Goal: Task Accomplishment & Management: Manage account settings

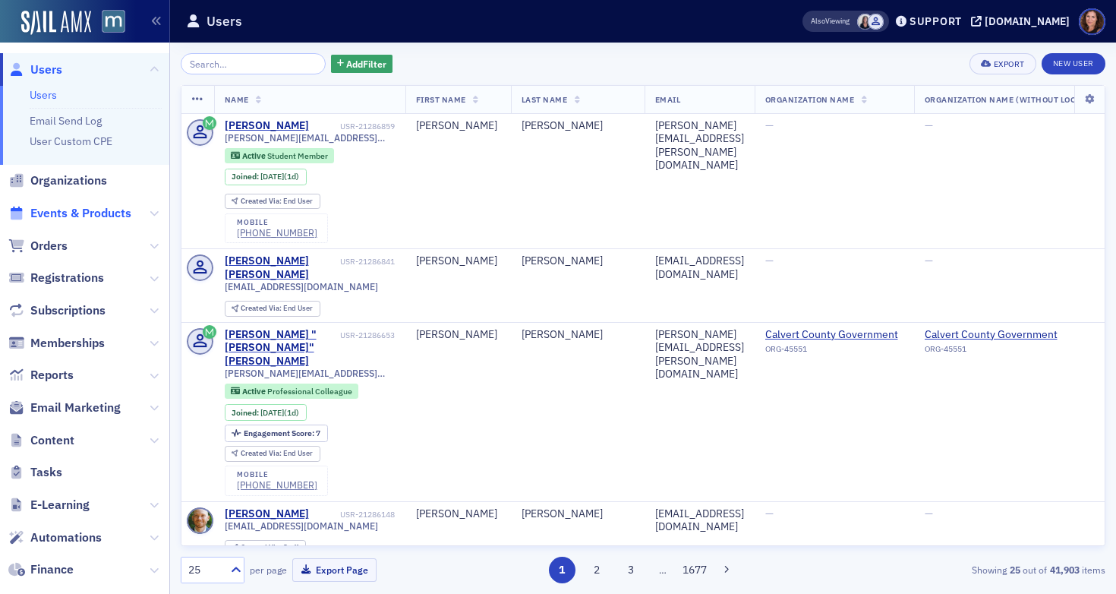
click at [80, 206] on span "Events & Products" at bounding box center [80, 213] width 101 height 17
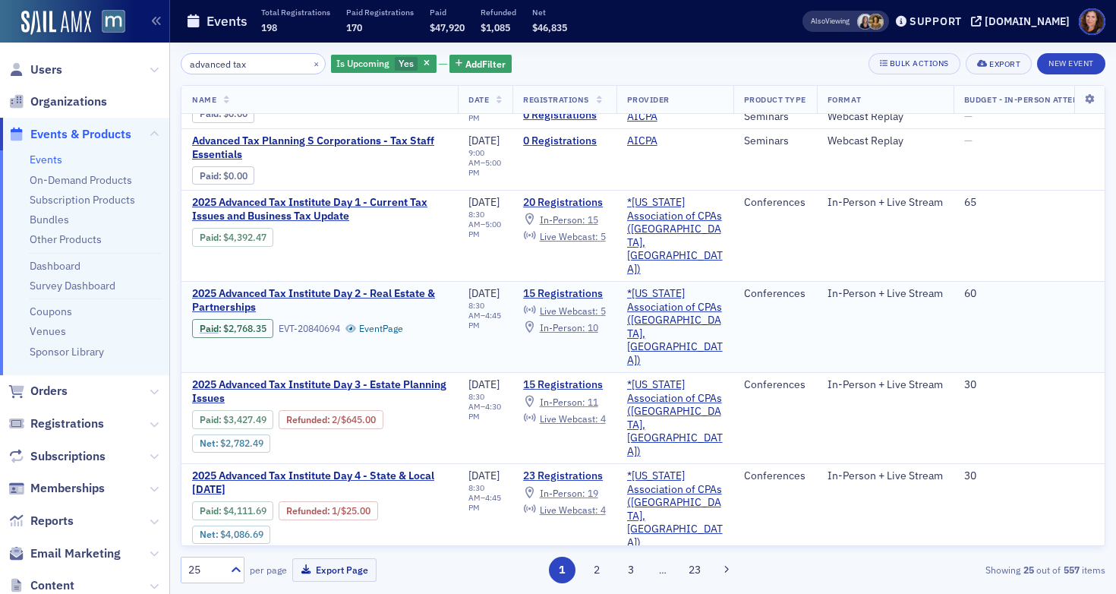
scroll to position [47, 0]
type input "advanced tax"
click at [375, 286] on span "2025 Advanced Tax Institute Day 2 - Real Estate & Partnerships" at bounding box center [319, 299] width 255 height 27
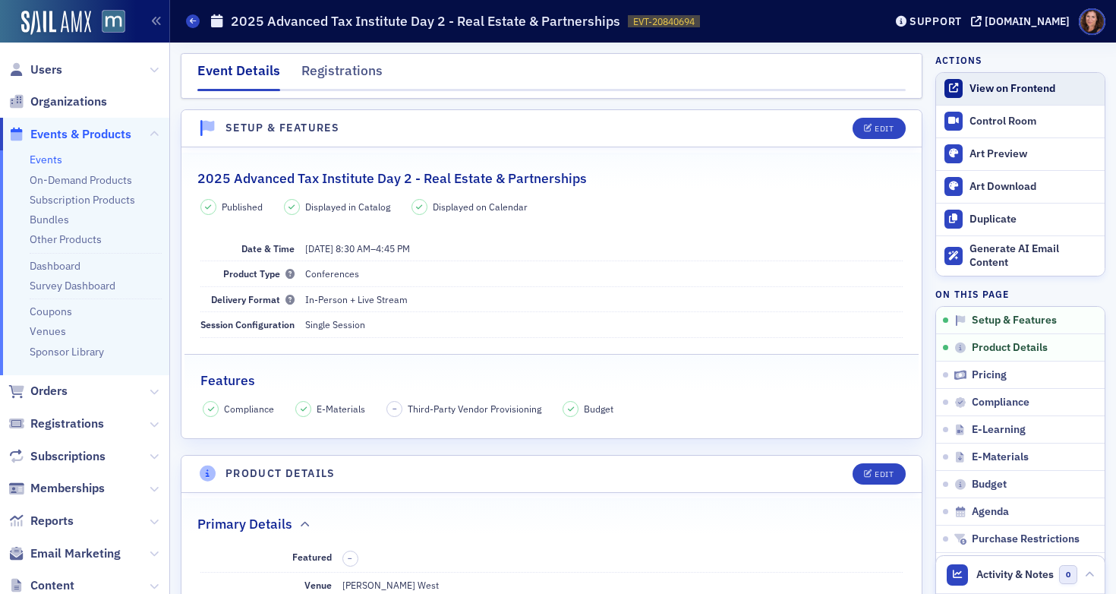
click at [970, 89] on div "View on Frontend" at bounding box center [1033, 89] width 128 height 14
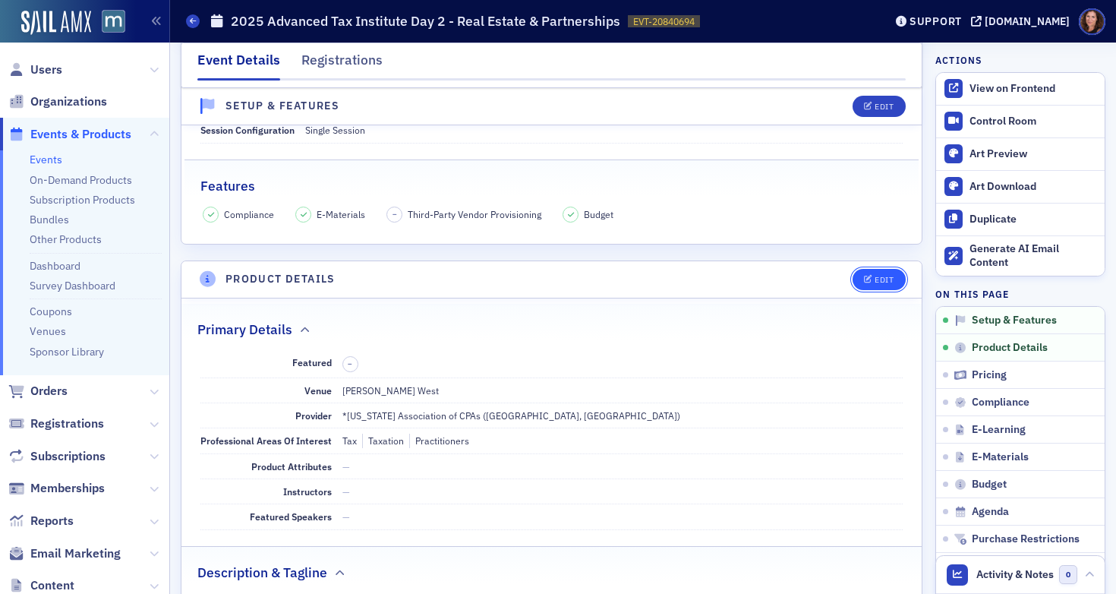
click at [876, 276] on div "Edit" at bounding box center [883, 280] width 19 height 8
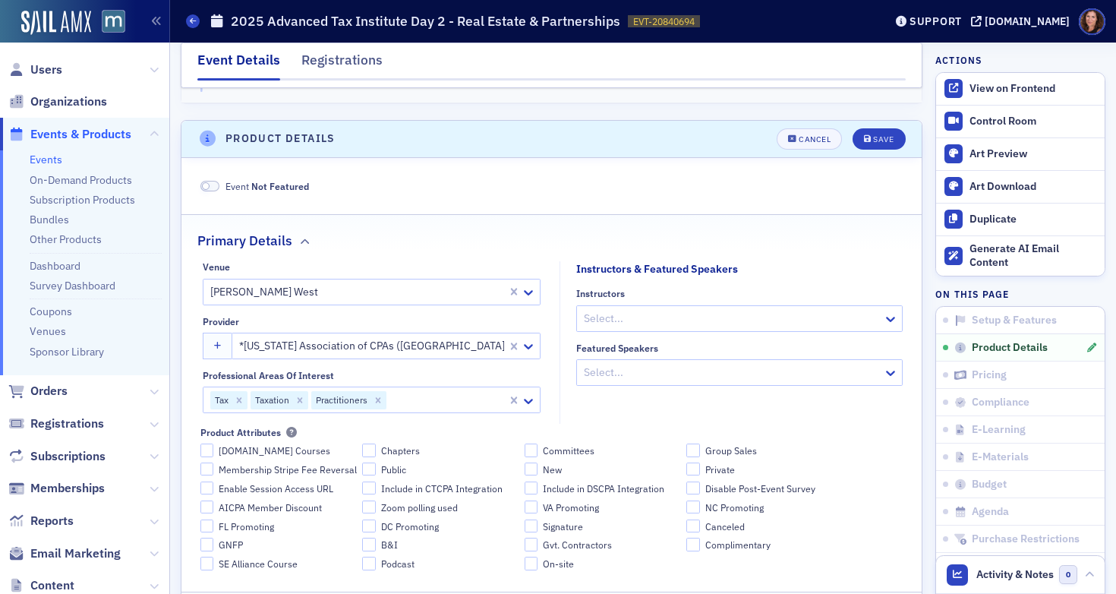
scroll to position [367, 0]
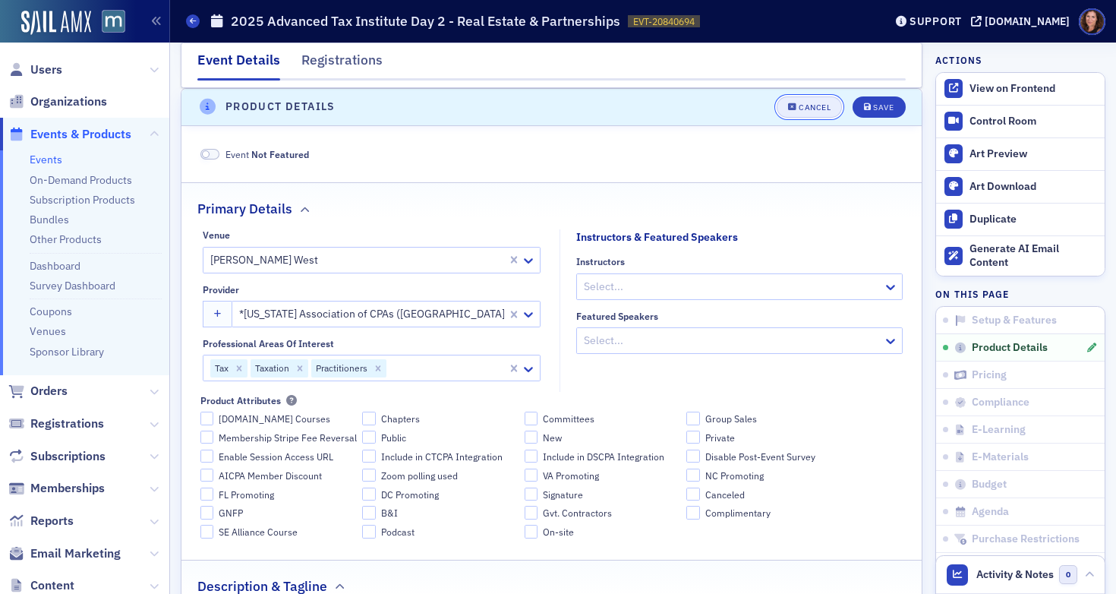
click at [801, 112] on button "Cancel" at bounding box center [808, 106] width 65 height 21
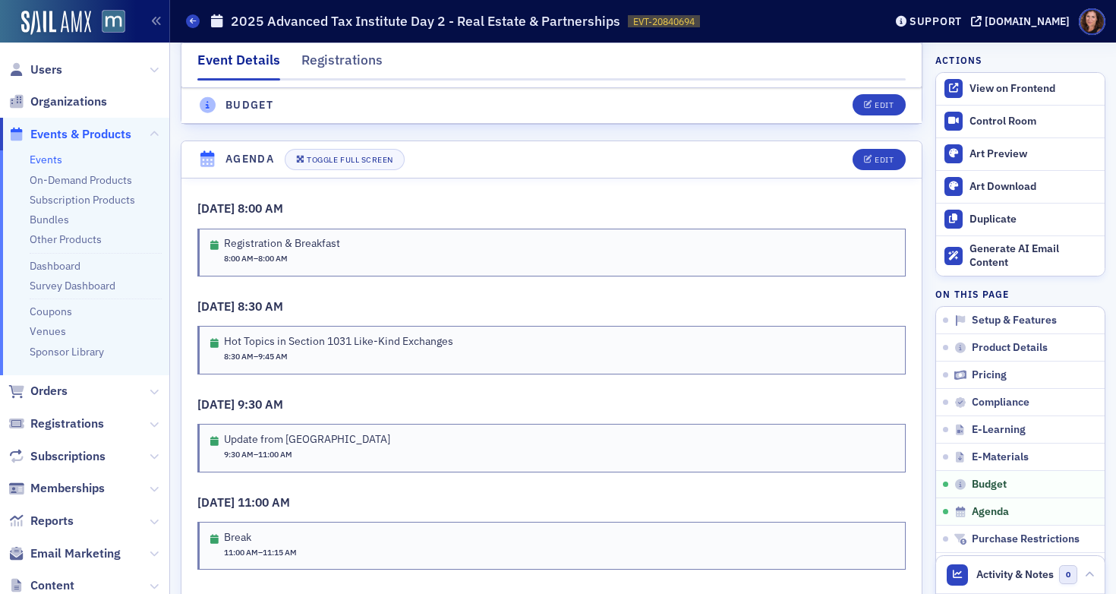
scroll to position [2571, 0]
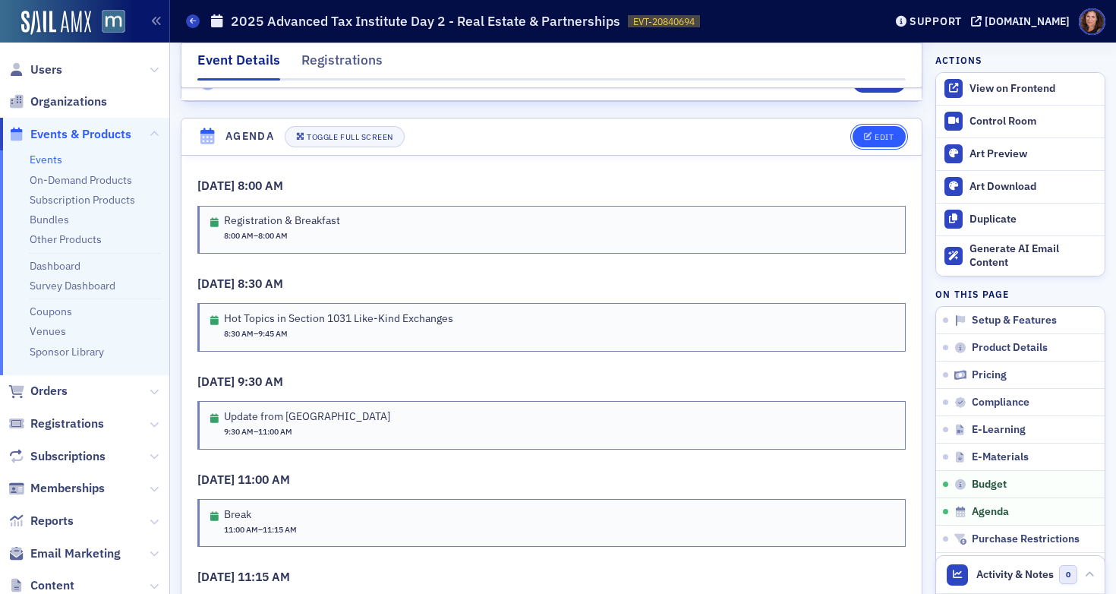
click at [874, 141] on div "Edit" at bounding box center [883, 137] width 19 height 8
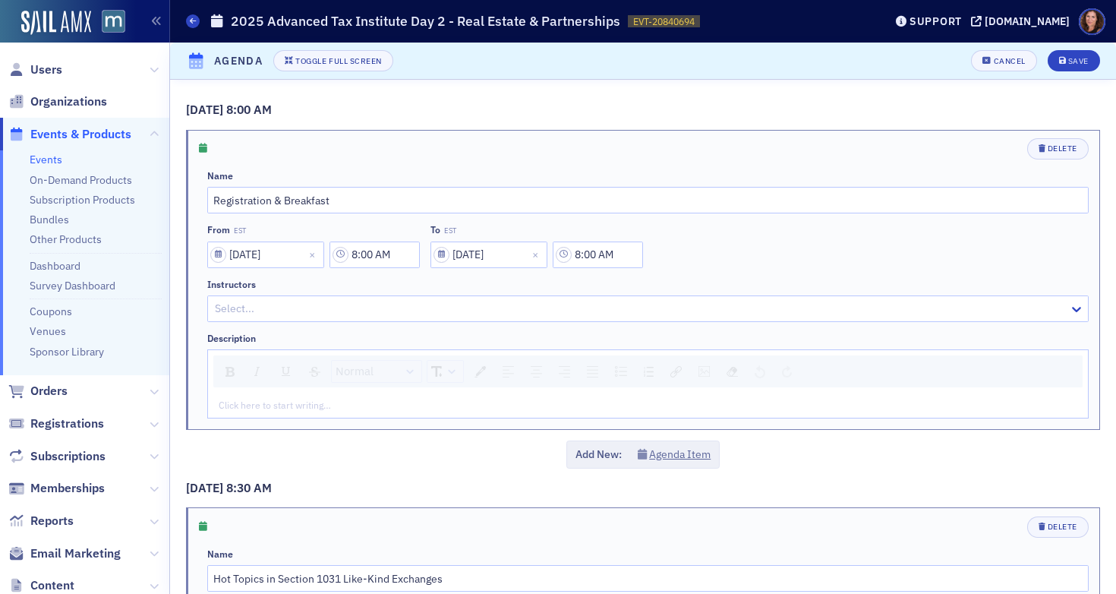
scroll to position [2618, 0]
click at [594, 257] on input "8:00 AM" at bounding box center [598, 254] width 90 height 27
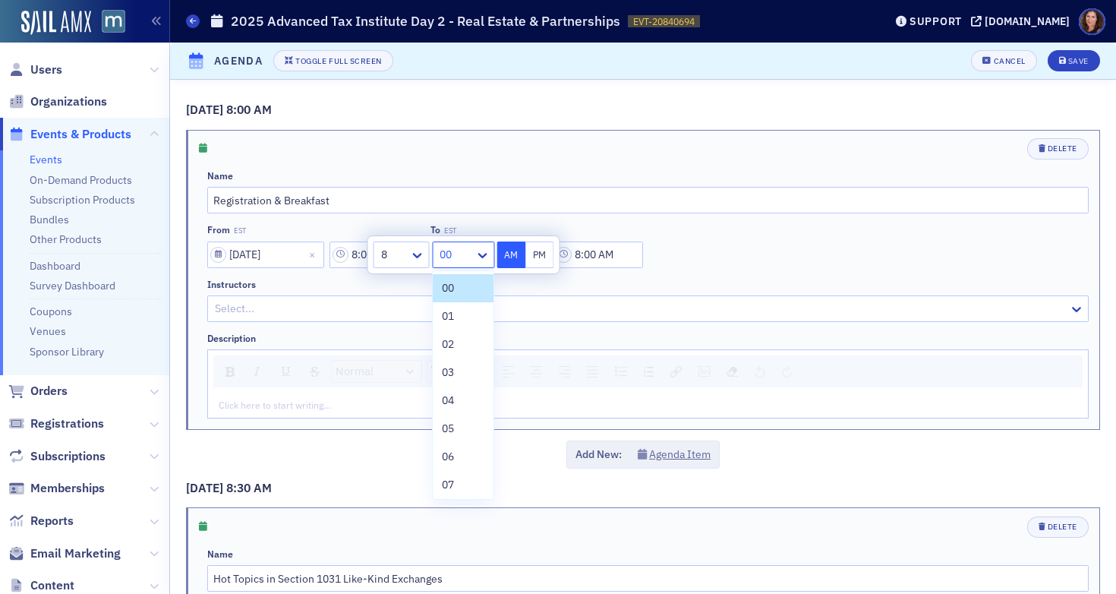
click at [466, 260] on div at bounding box center [455, 254] width 35 height 19
click at [458, 384] on div "30" at bounding box center [463, 375] width 61 height 28
type input "8:30 AM"
click at [839, 160] on div "Delete Name Registration & Breakfast From EST 11/19/2025 8:00 AM To EST 11/19/2…" at bounding box center [647, 278] width 881 height 280
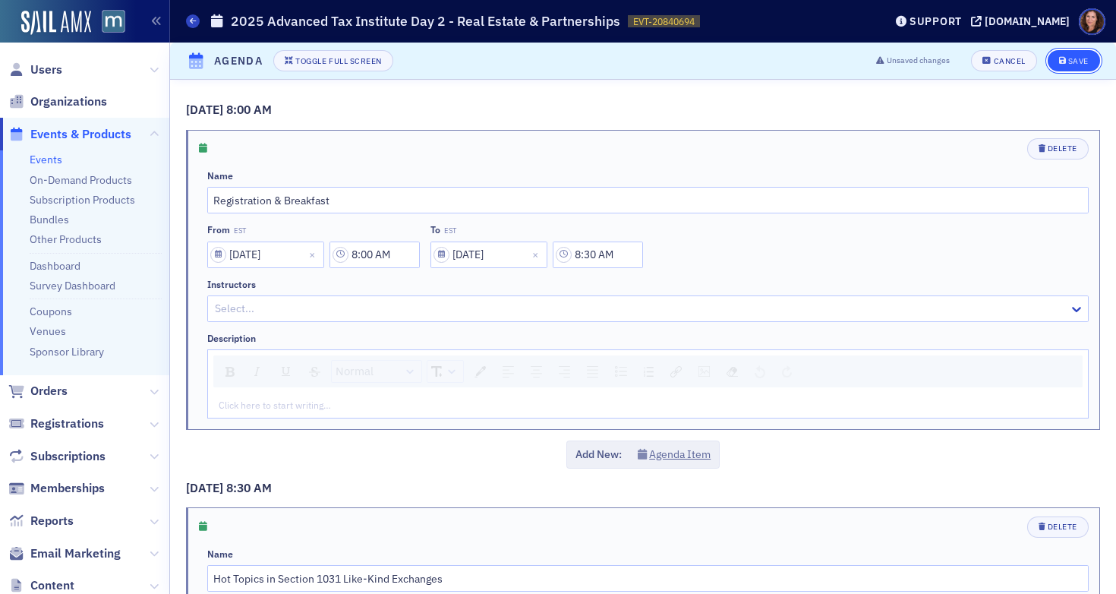
click at [1068, 61] on div "Save" at bounding box center [1078, 61] width 20 height 8
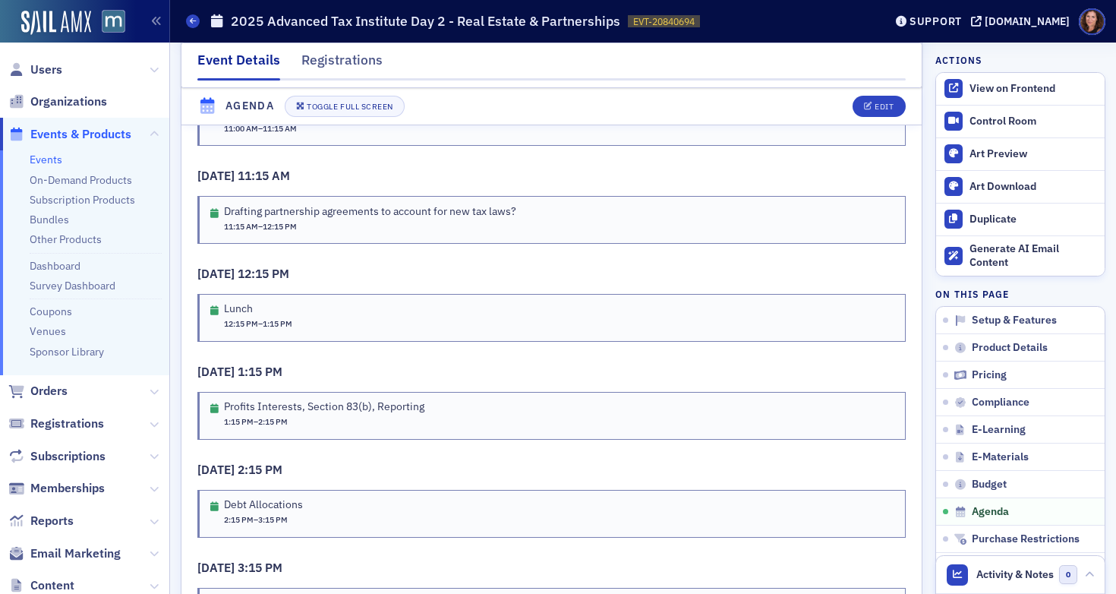
scroll to position [2986, 0]
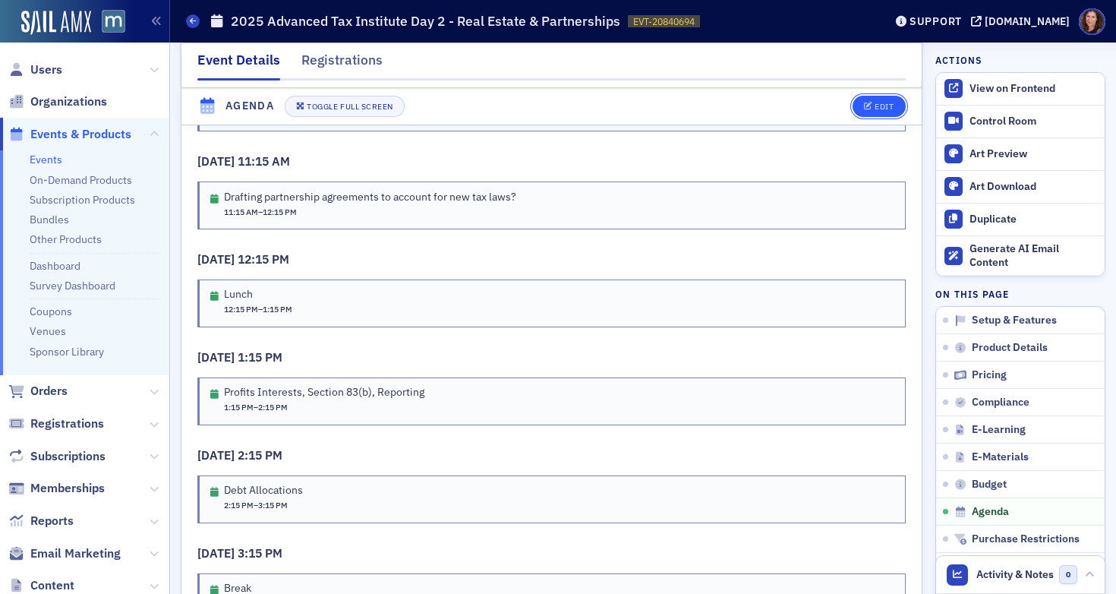
click at [874, 105] on div "Edit" at bounding box center [883, 106] width 19 height 8
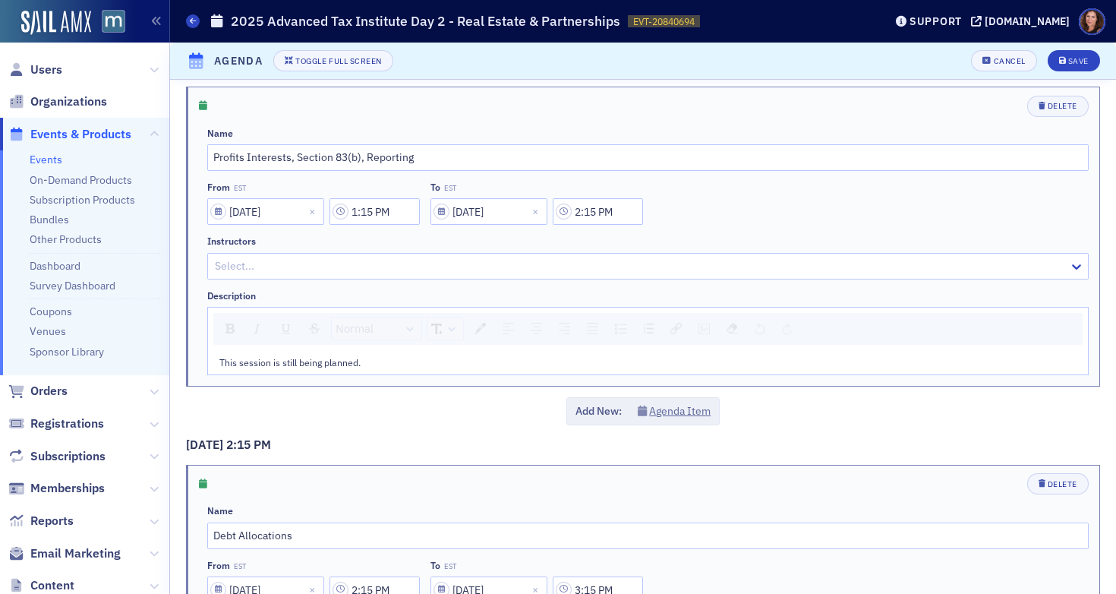
scroll to position [2320, 0]
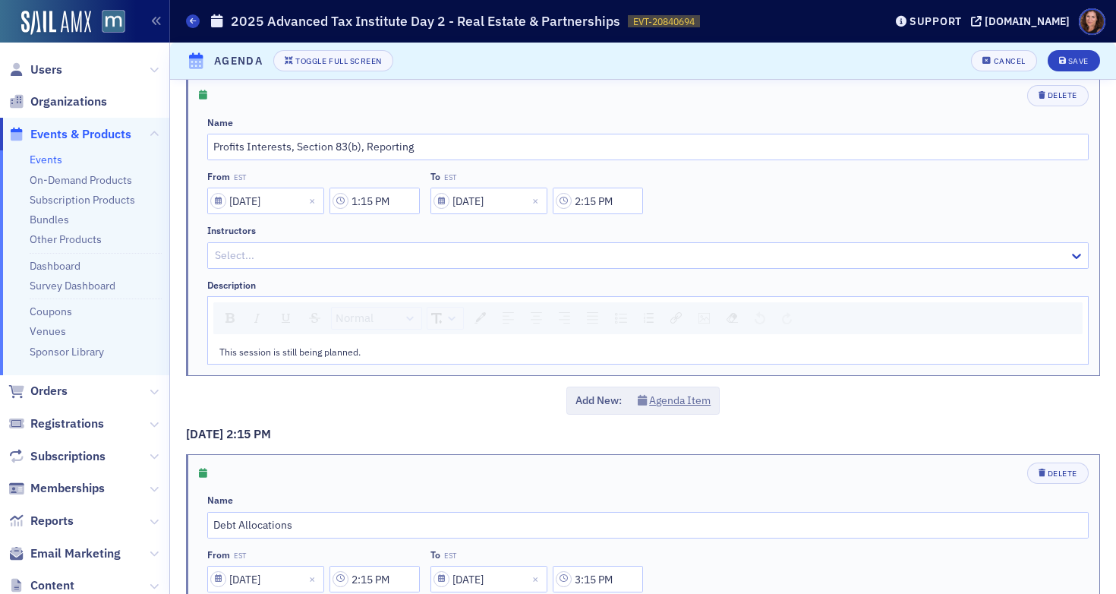
click at [405, 253] on div at bounding box center [640, 255] width 854 height 19
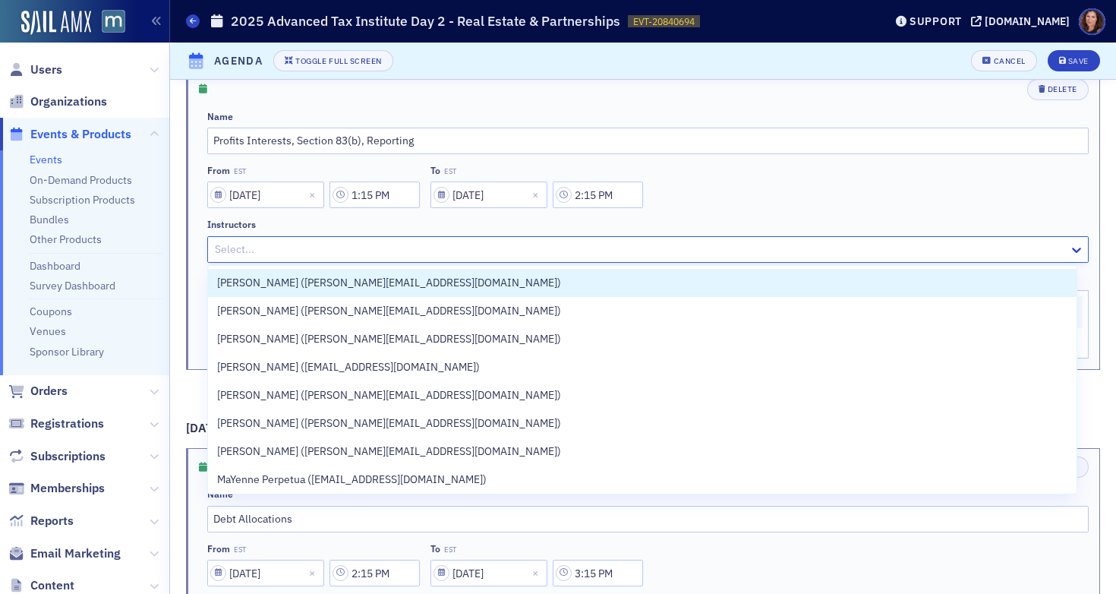
scroll to position [2327, 0]
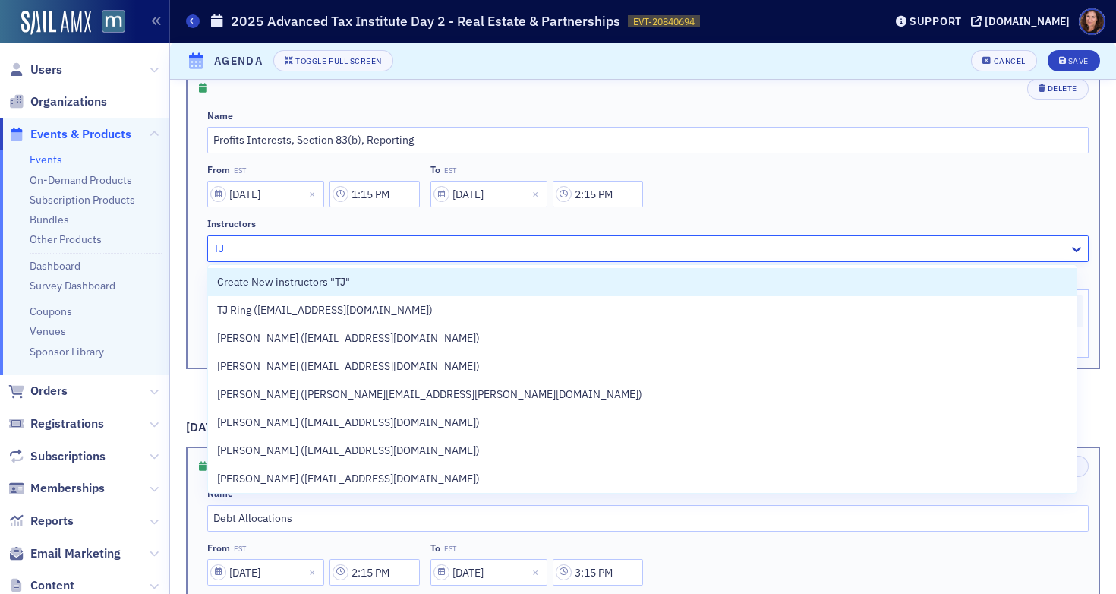
type input "TJ"
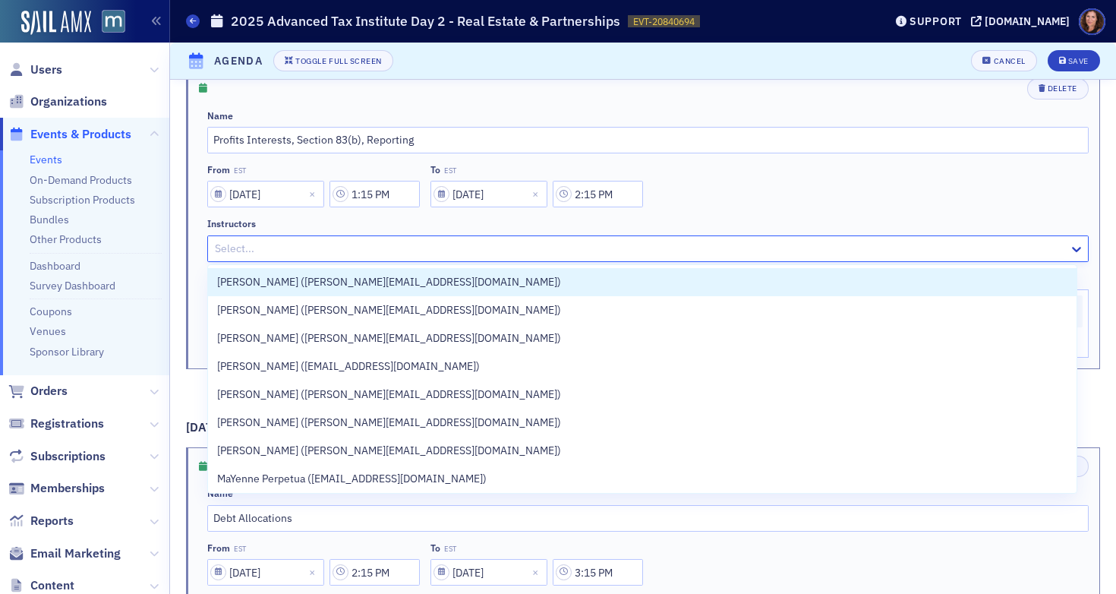
click at [310, 241] on div at bounding box center [640, 248] width 854 height 19
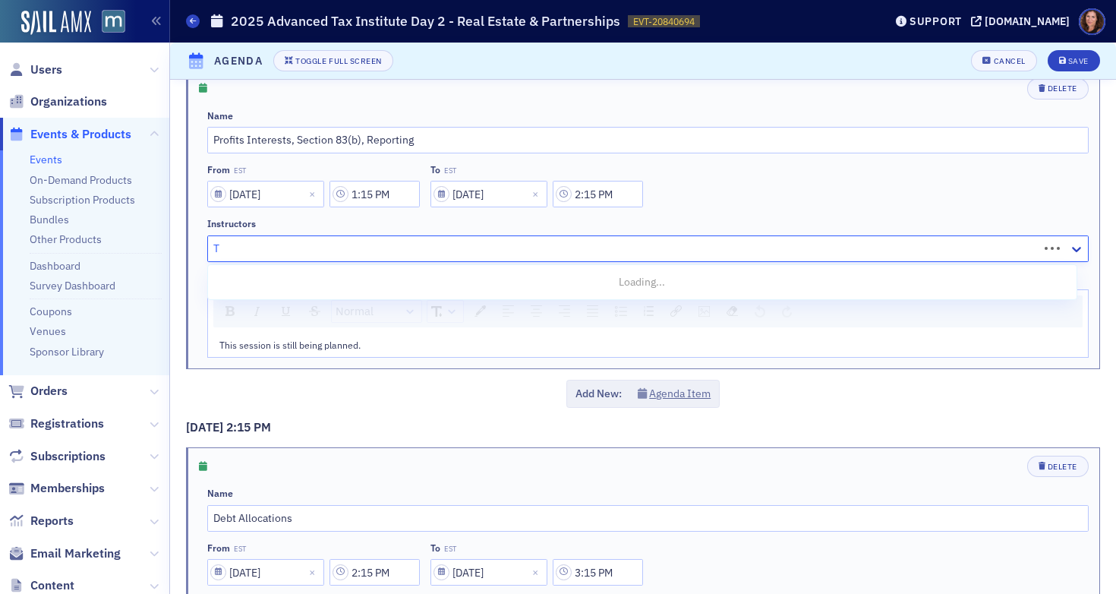
type input "TJ"
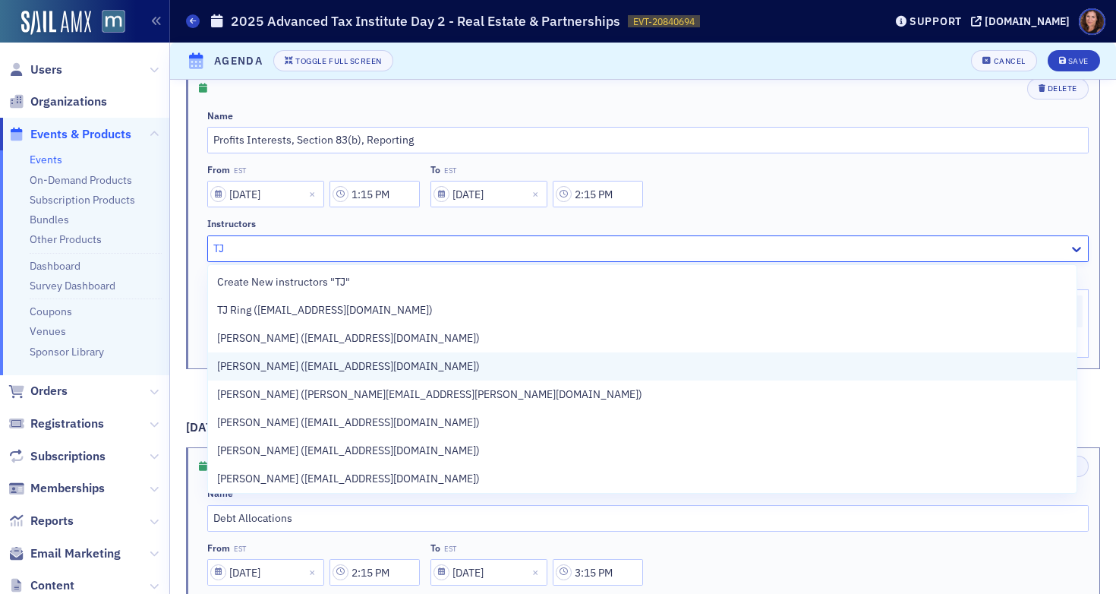
click at [383, 367] on span "TJ Wilkinson (twilkinson@shulmanrogers.com)" at bounding box center [348, 366] width 263 height 16
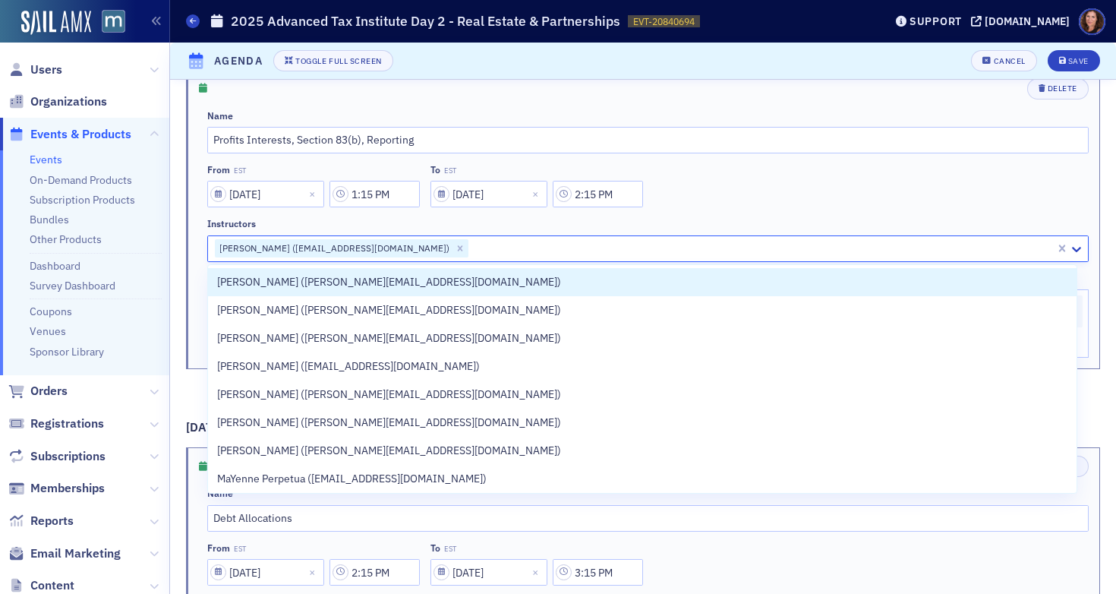
click at [812, 175] on div "From EST 11/19/2025 1:15 PM To EST 11/19/2025 2:15 PM" at bounding box center [647, 185] width 881 height 43
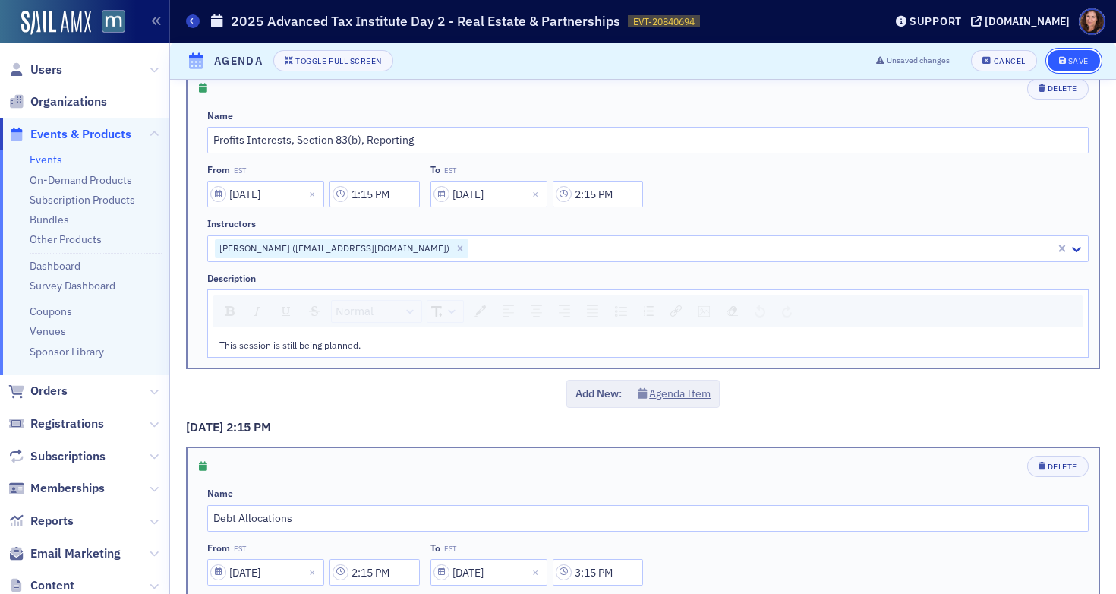
click at [1070, 65] on div "Save" at bounding box center [1078, 61] width 20 height 8
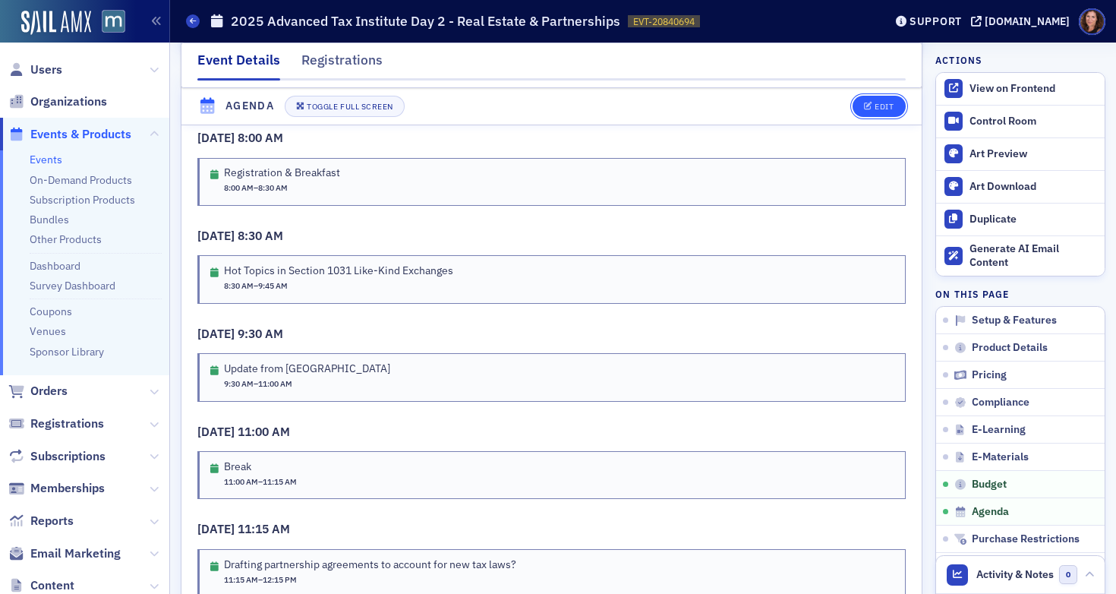
click at [874, 108] on div "Edit" at bounding box center [883, 106] width 19 height 8
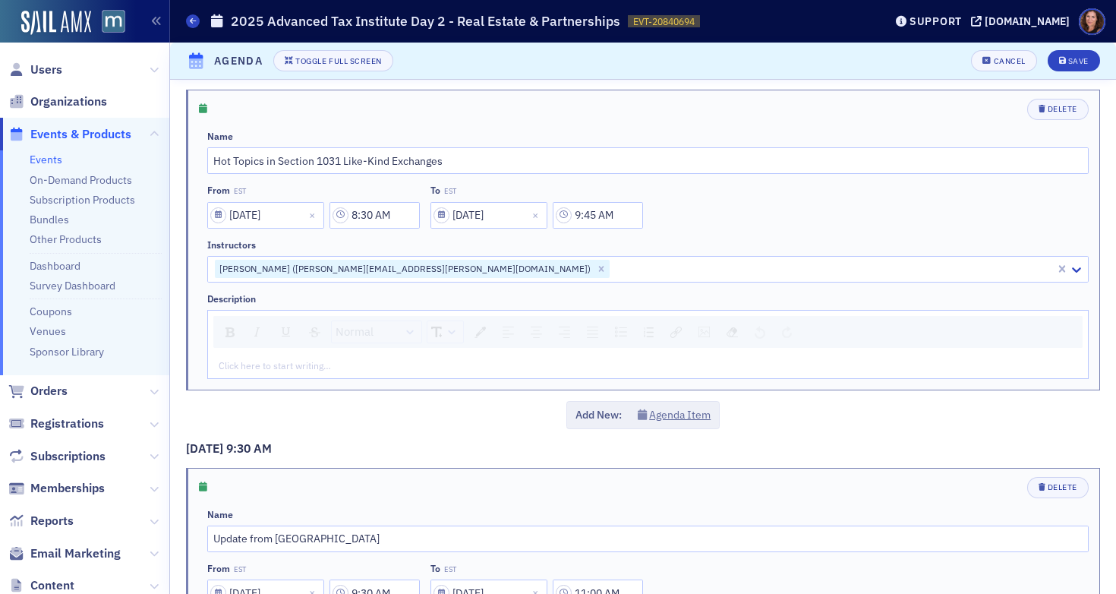
scroll to position [464, 0]
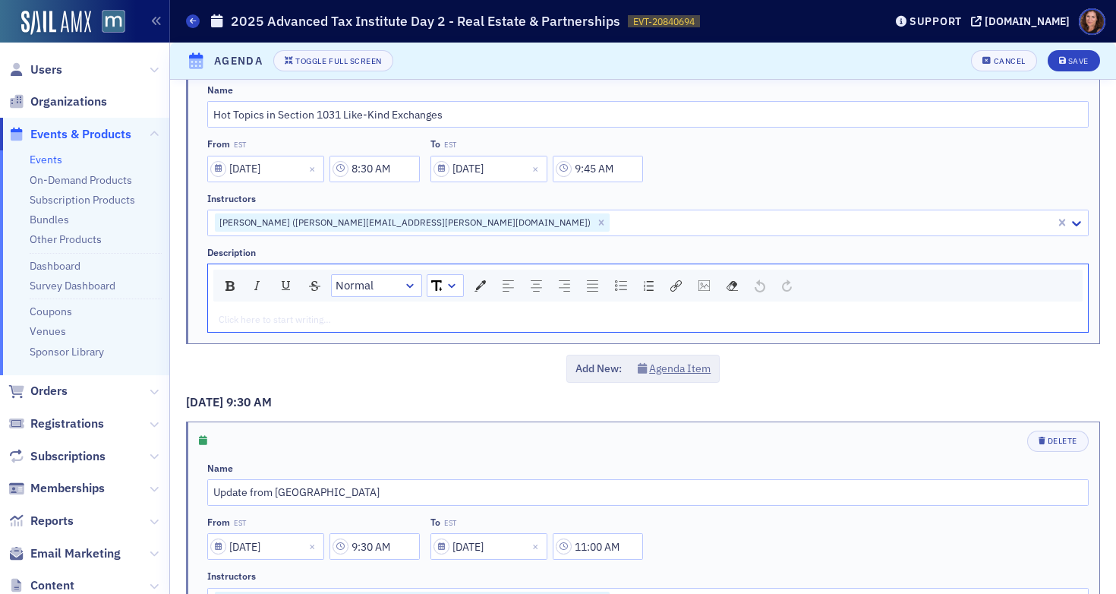
click at [351, 318] on div "rdw-editor" at bounding box center [648, 319] width 858 height 14
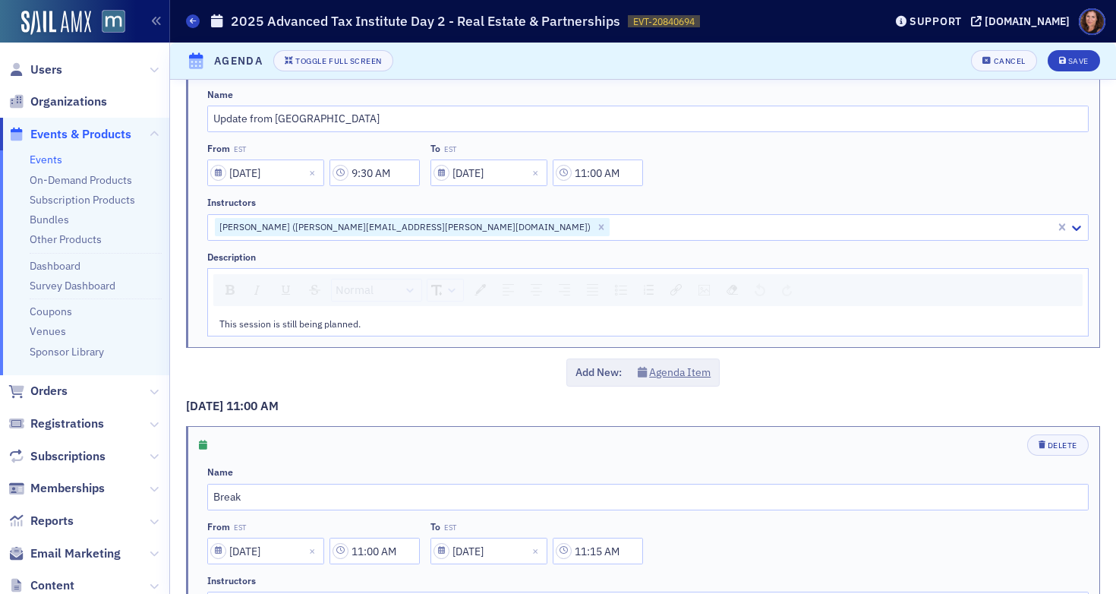
scroll to position [864, 0]
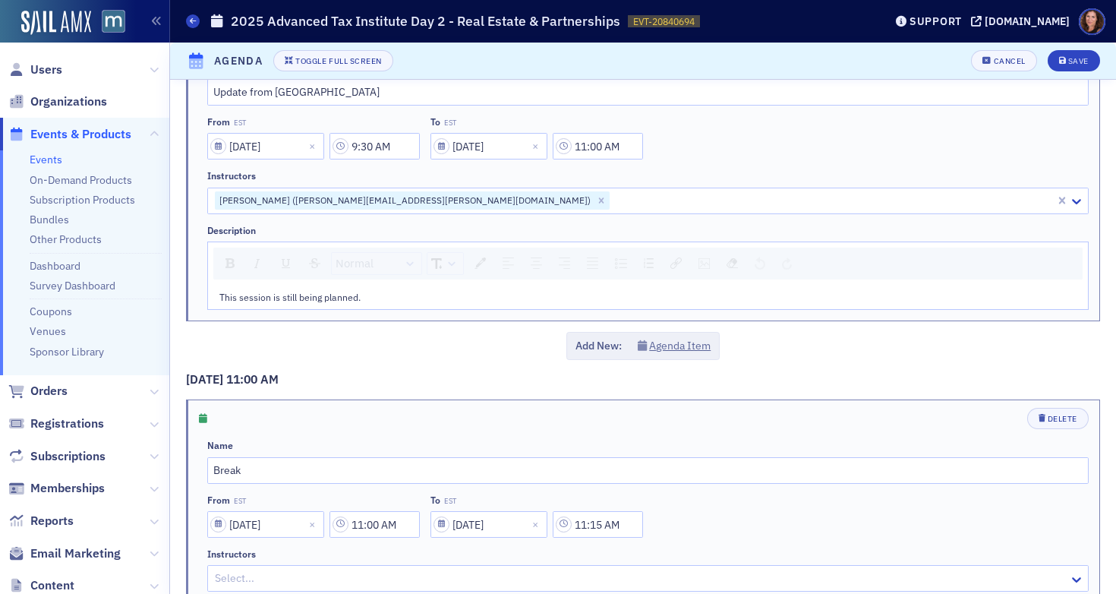
click at [305, 306] on div "This session is still being planned." at bounding box center [648, 297] width 880 height 24
click at [302, 298] on span "This session is still being planned." at bounding box center [289, 297] width 141 height 12
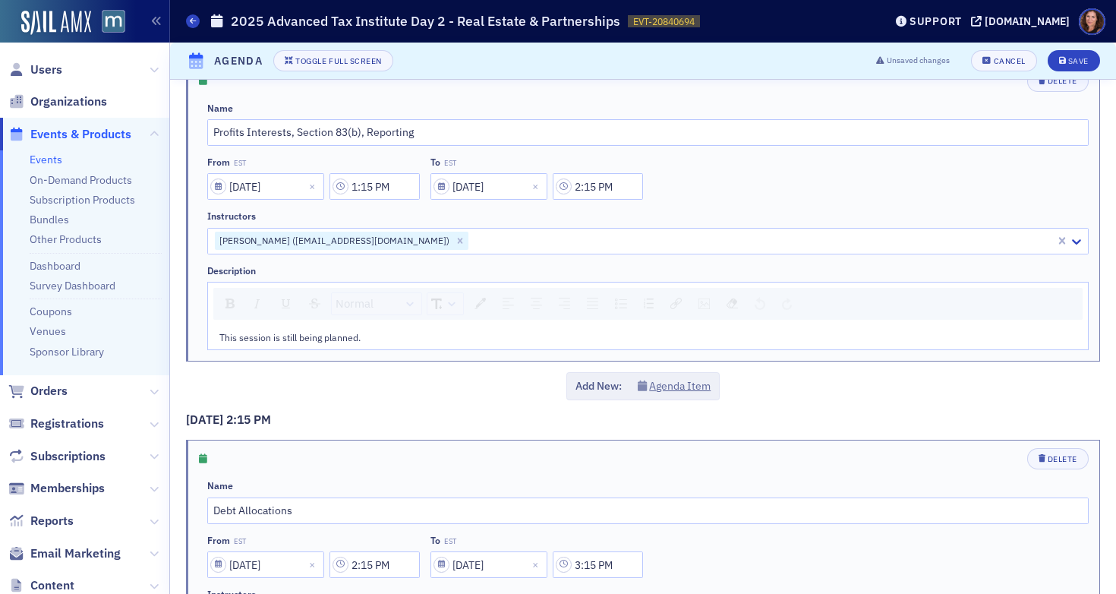
scroll to position [2336, 0]
click at [297, 332] on span "This session is still being planned." at bounding box center [289, 335] width 141 height 12
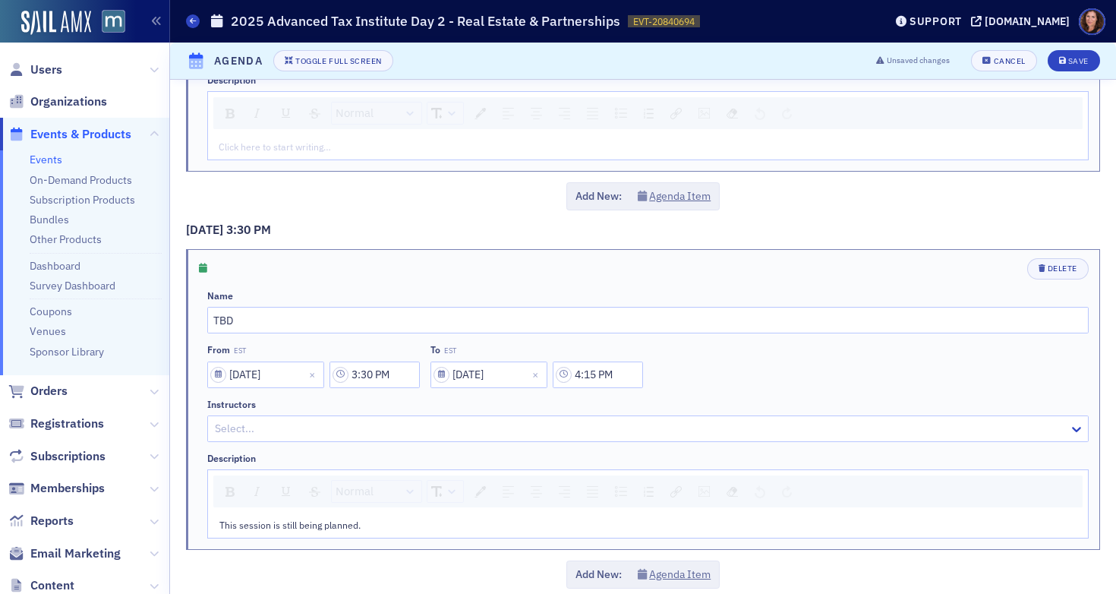
scroll to position [3291, 0]
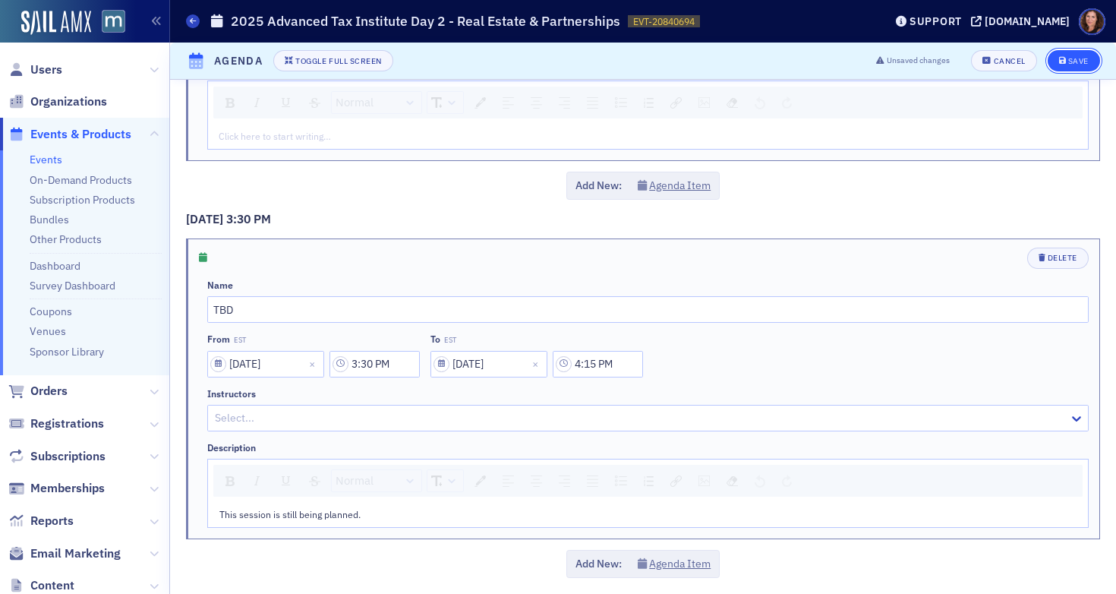
click at [1061, 65] on button "Save" at bounding box center [1073, 60] width 52 height 21
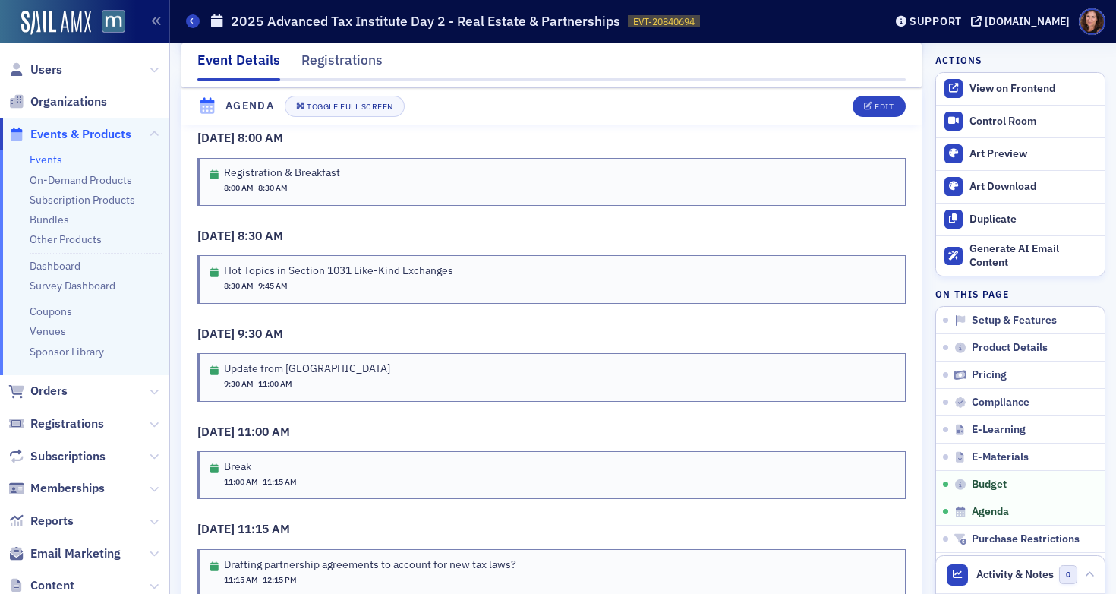
click at [50, 162] on link "Events" at bounding box center [46, 160] width 33 height 14
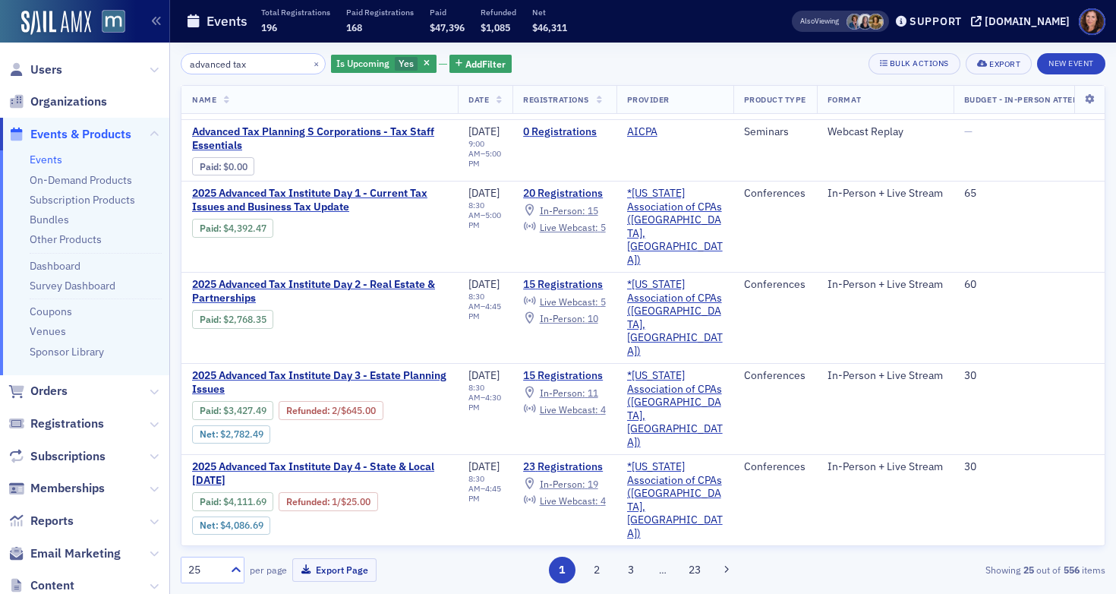
scroll to position [58, 0]
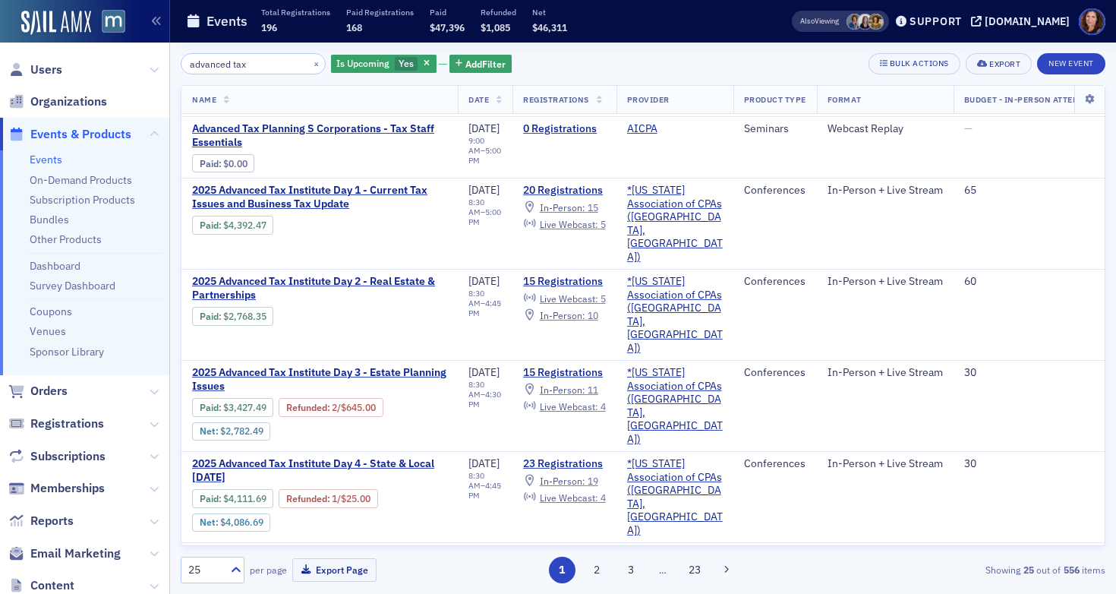
click at [227, 68] on input "advanced tax" at bounding box center [253, 63] width 145 height 21
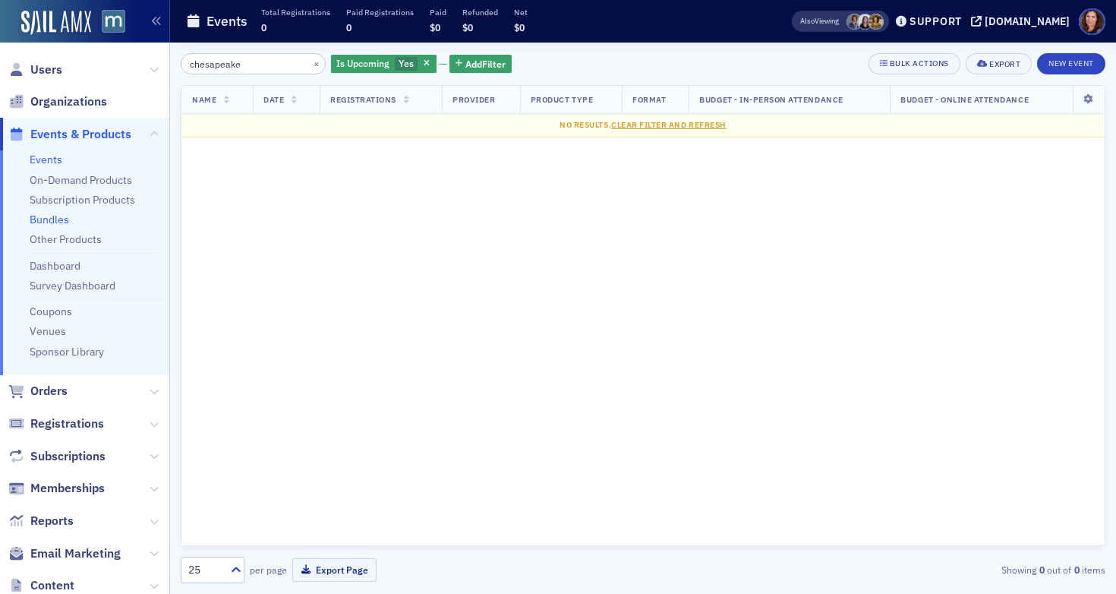
type input "chesapeake"
click at [49, 222] on link "Bundles" at bounding box center [49, 220] width 39 height 14
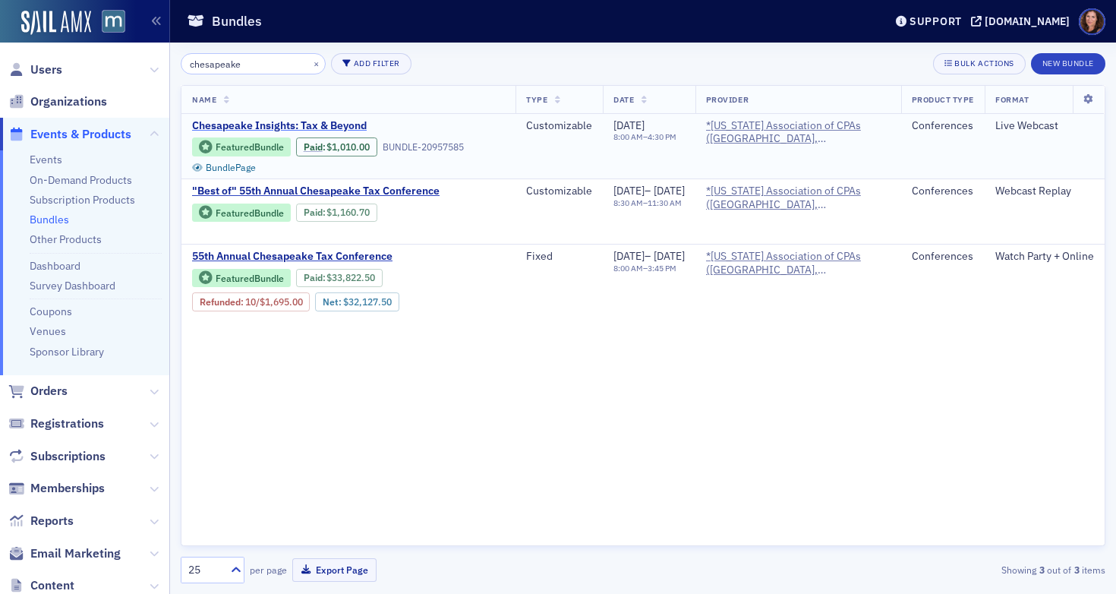
type input "chesapeake"
click at [289, 124] on span "Chesapeake Insights: Tax & Beyond" at bounding box center [319, 126] width 255 height 14
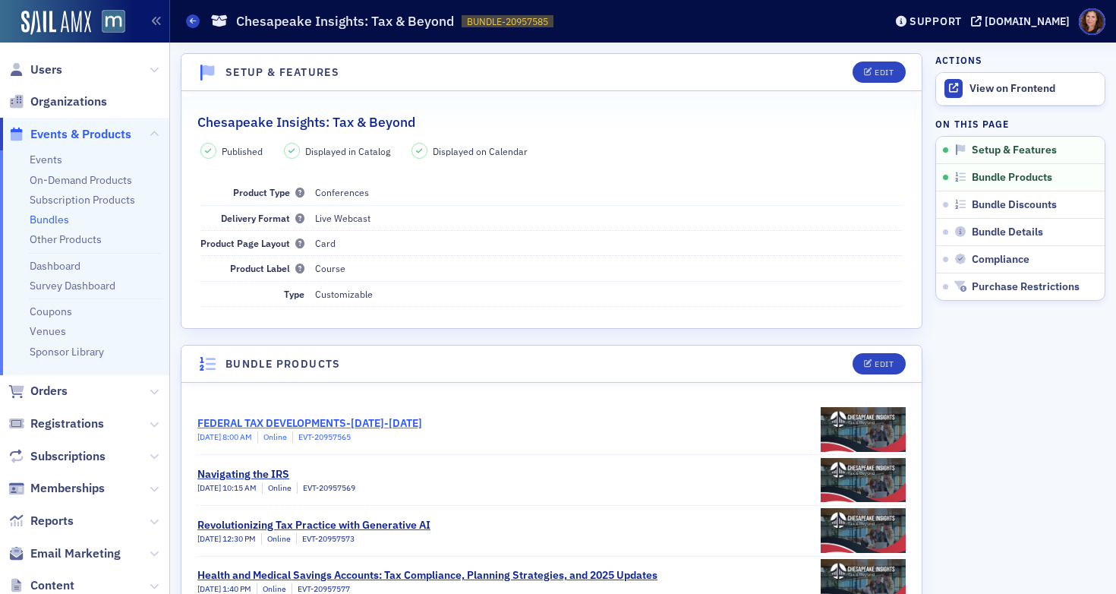
click at [379, 418] on div "FEDERAL TAX DEVELOPMENTS-[DATE]-[DATE]" at bounding box center [309, 423] width 225 height 16
click at [56, 268] on link "Dashboard" at bounding box center [55, 266] width 51 height 14
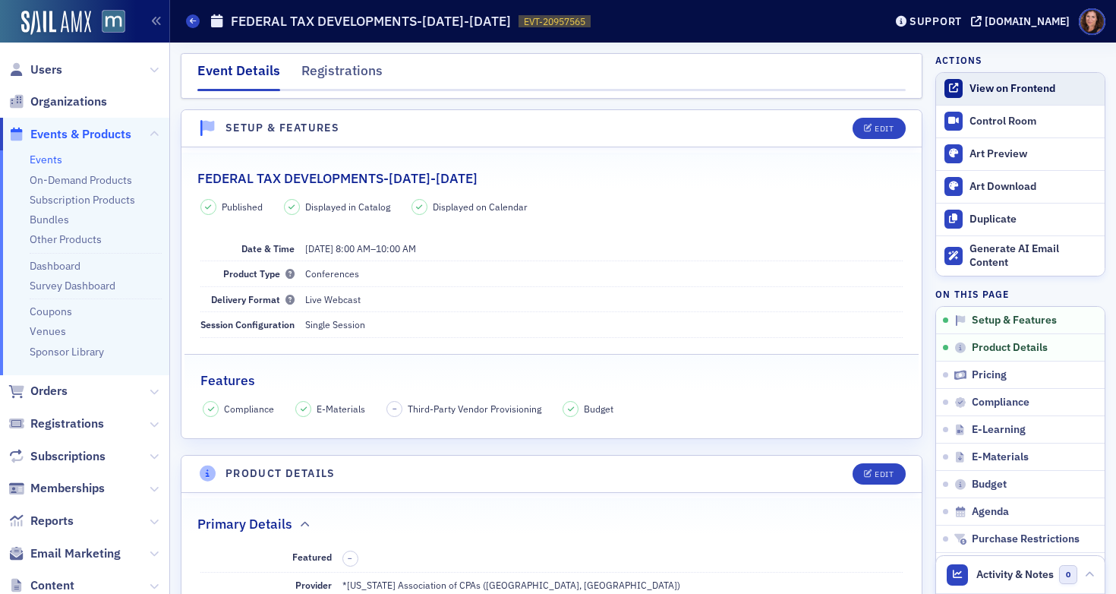
click at [999, 93] on div "View on Frontend" at bounding box center [1033, 89] width 128 height 14
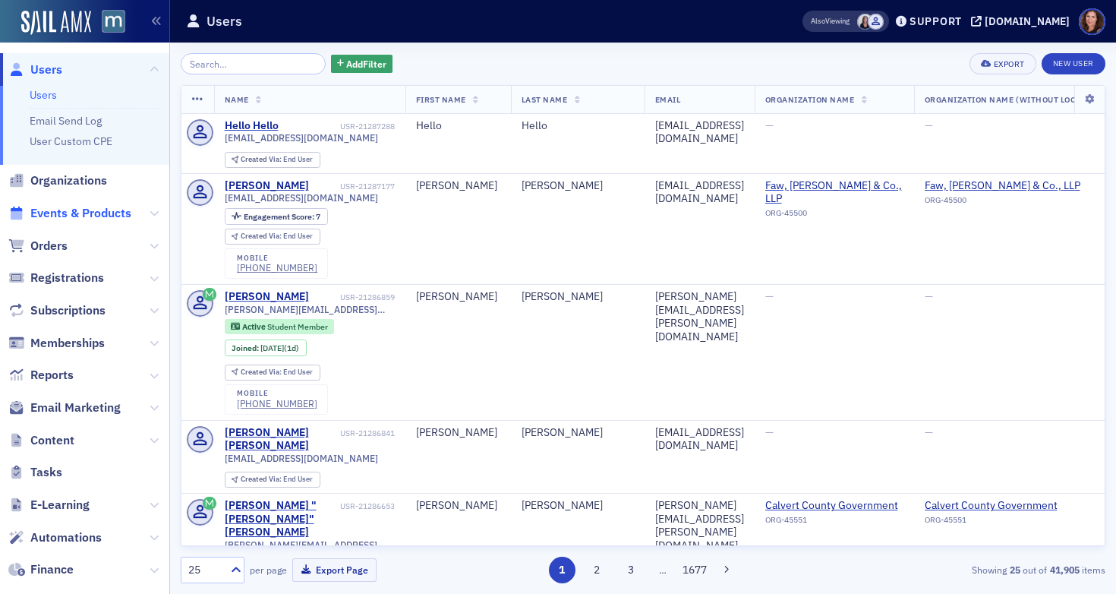
click at [102, 221] on span "Events & Products" at bounding box center [80, 213] width 101 height 17
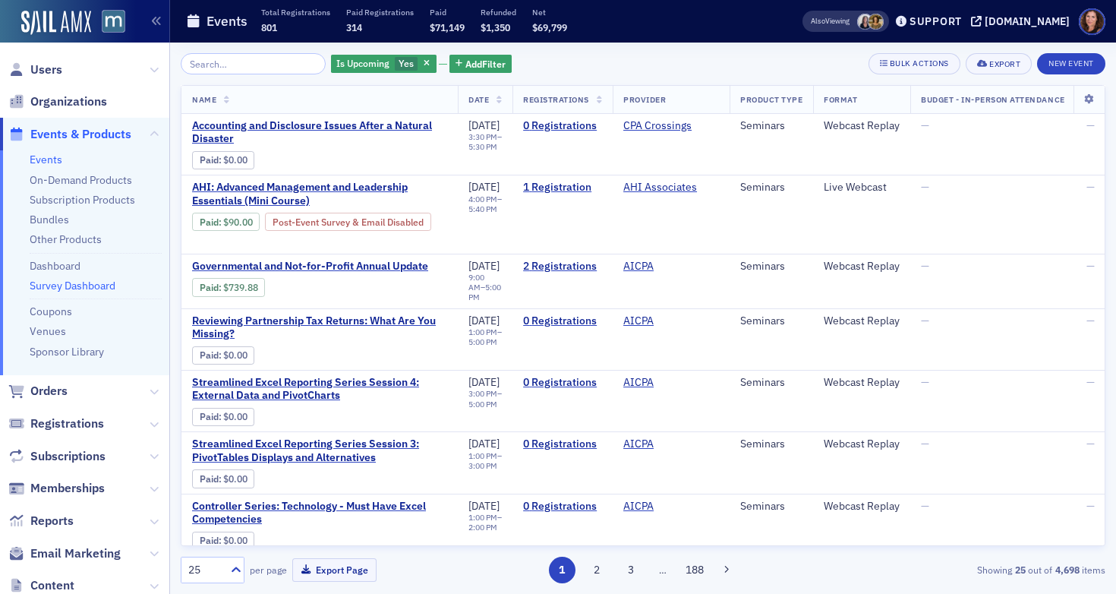
click at [78, 290] on link "Survey Dashboard" at bounding box center [73, 286] width 86 height 14
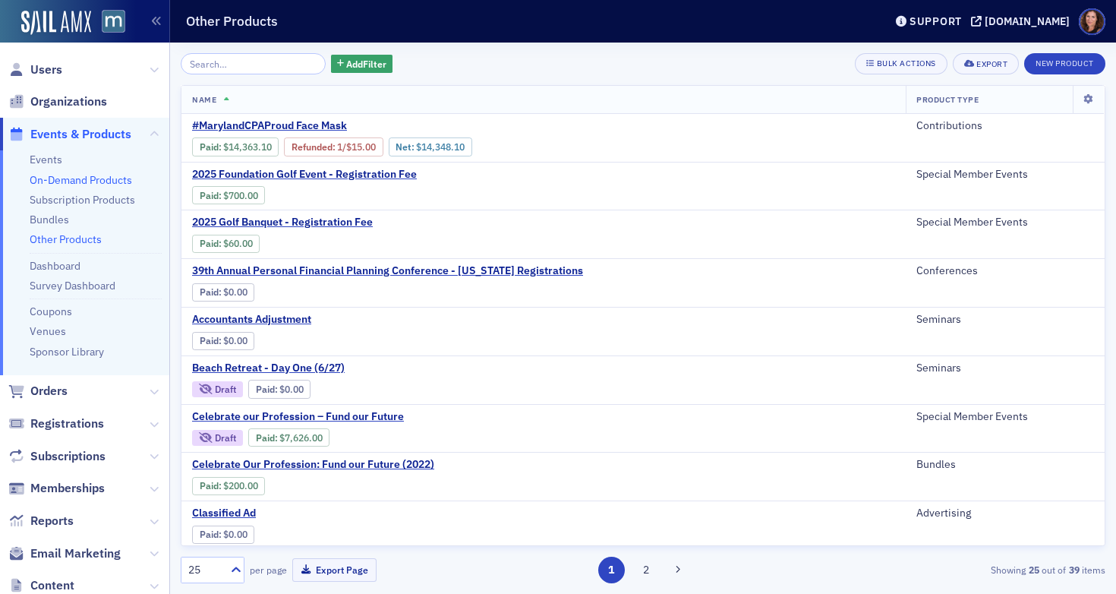
click at [100, 179] on link "On-Demand Products" at bounding box center [81, 180] width 102 height 14
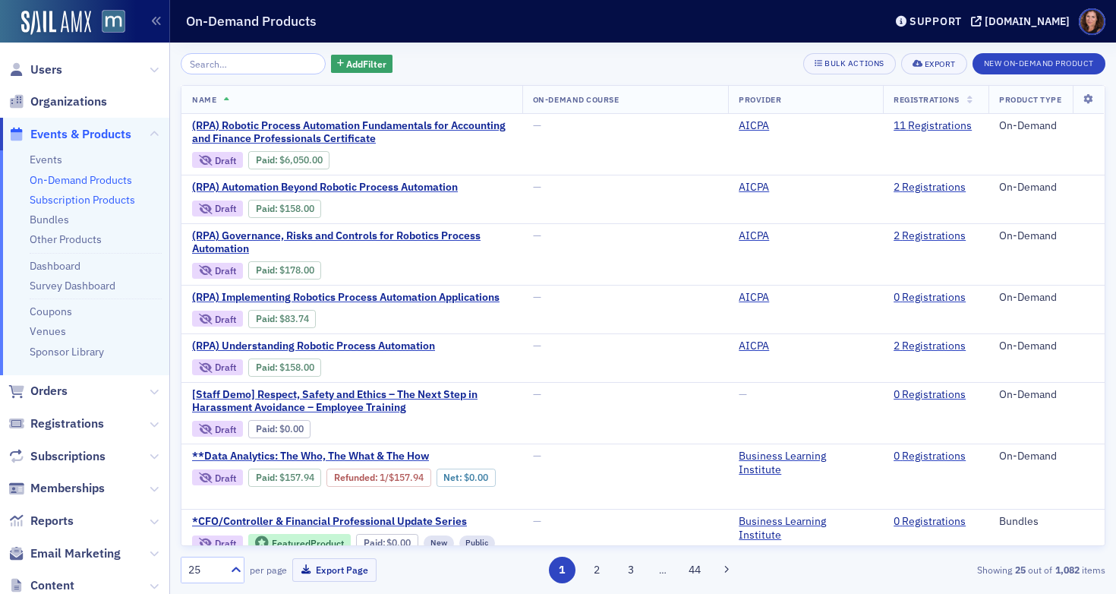
click at [97, 197] on link "Subscription Products" at bounding box center [82, 200] width 105 height 14
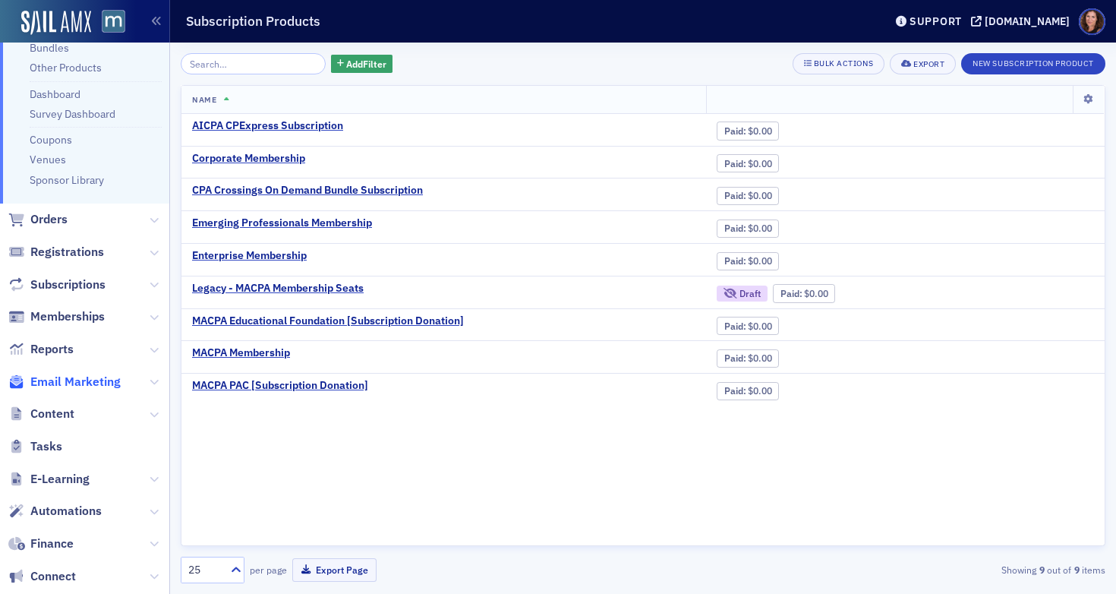
scroll to position [180, 0]
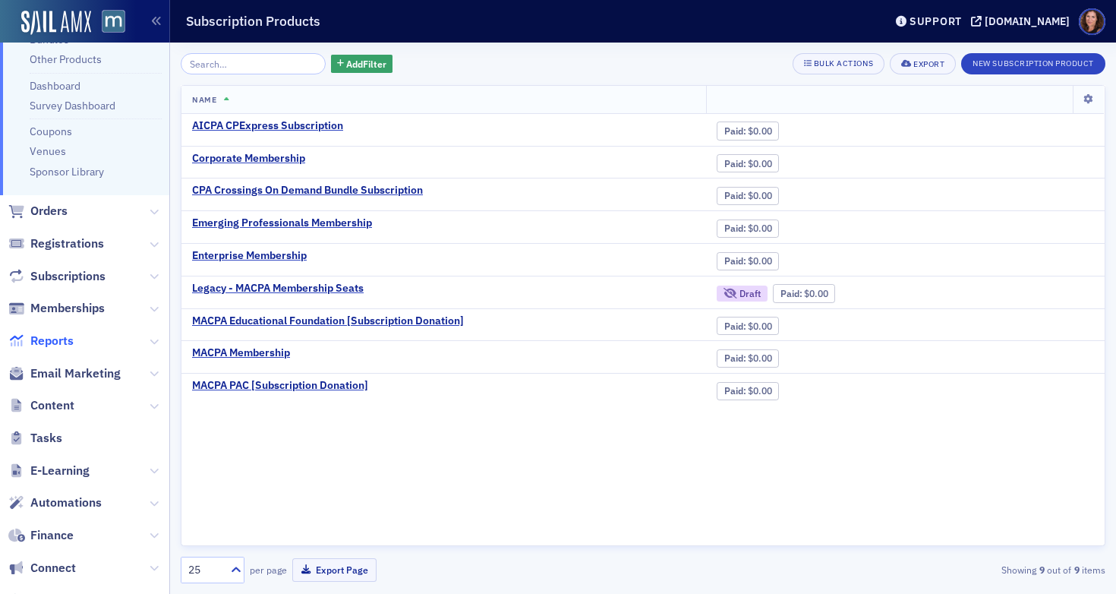
click at [46, 335] on span "Reports" at bounding box center [51, 340] width 43 height 17
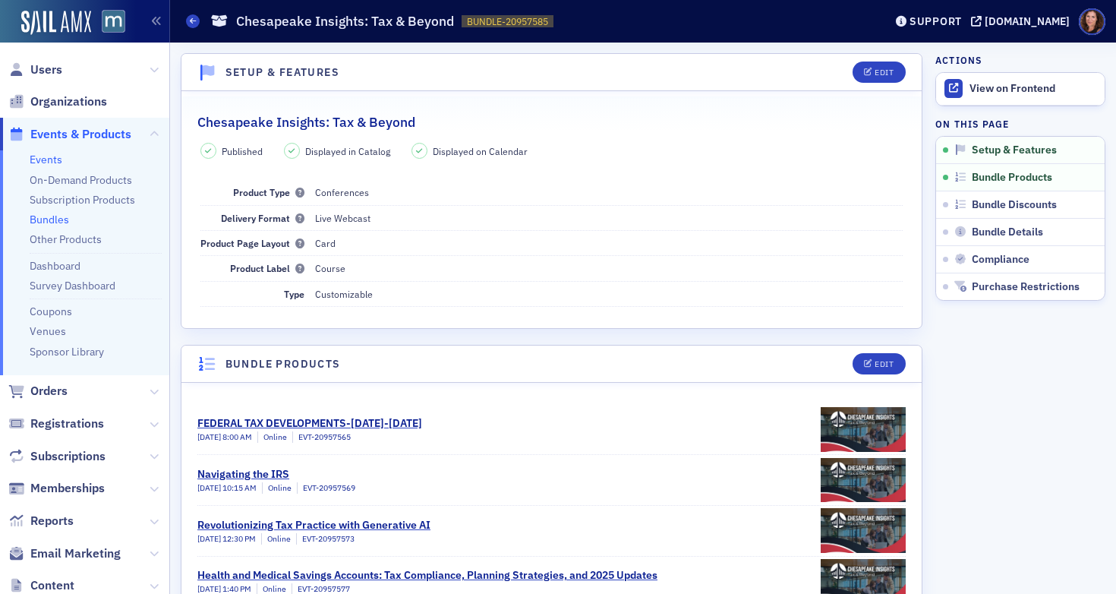
click at [41, 161] on link "Events" at bounding box center [46, 160] width 33 height 14
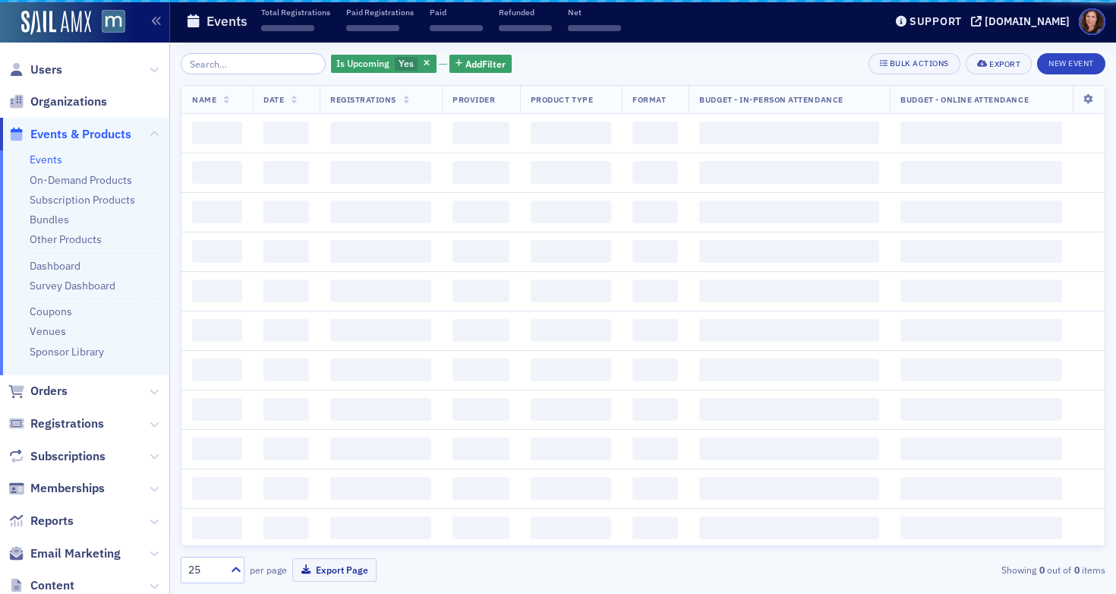
click at [249, 59] on input "search" at bounding box center [253, 63] width 145 height 21
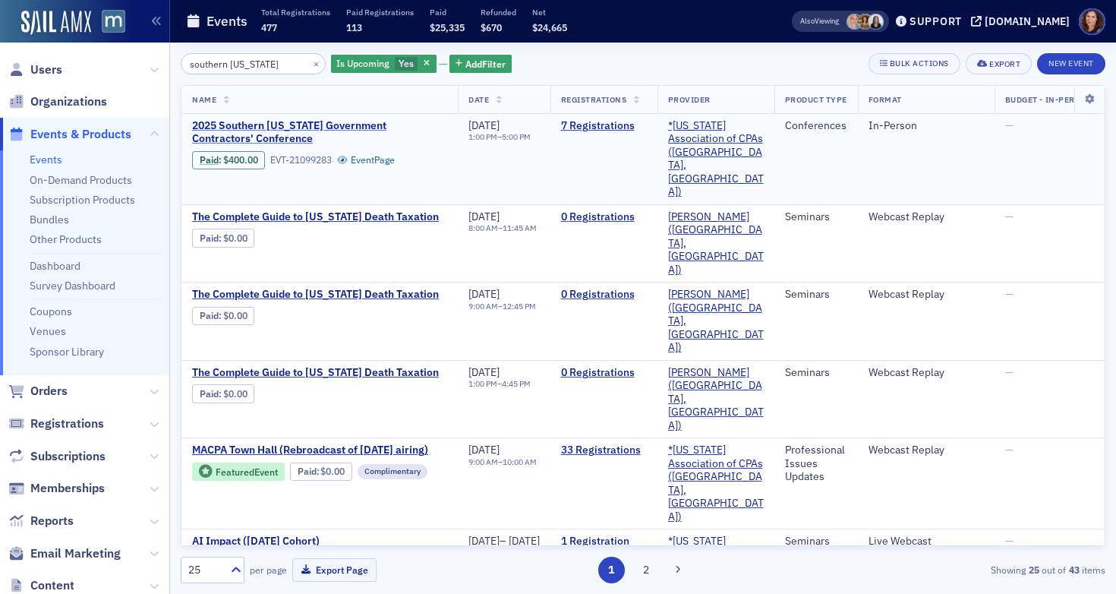
type input "southern [US_STATE]"
click at [306, 129] on span "2025 Southern [US_STATE] Government Contractors' Conference" at bounding box center [319, 132] width 255 height 27
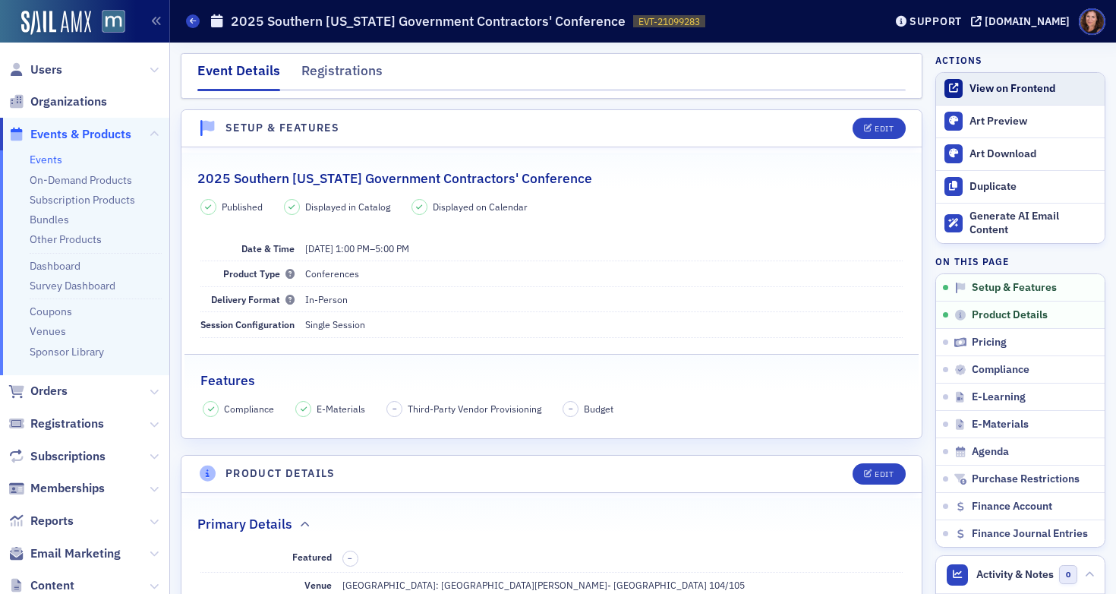
click at [1015, 95] on div "View on Frontend" at bounding box center [1033, 89] width 128 height 14
